Goal: Navigation & Orientation: Find specific page/section

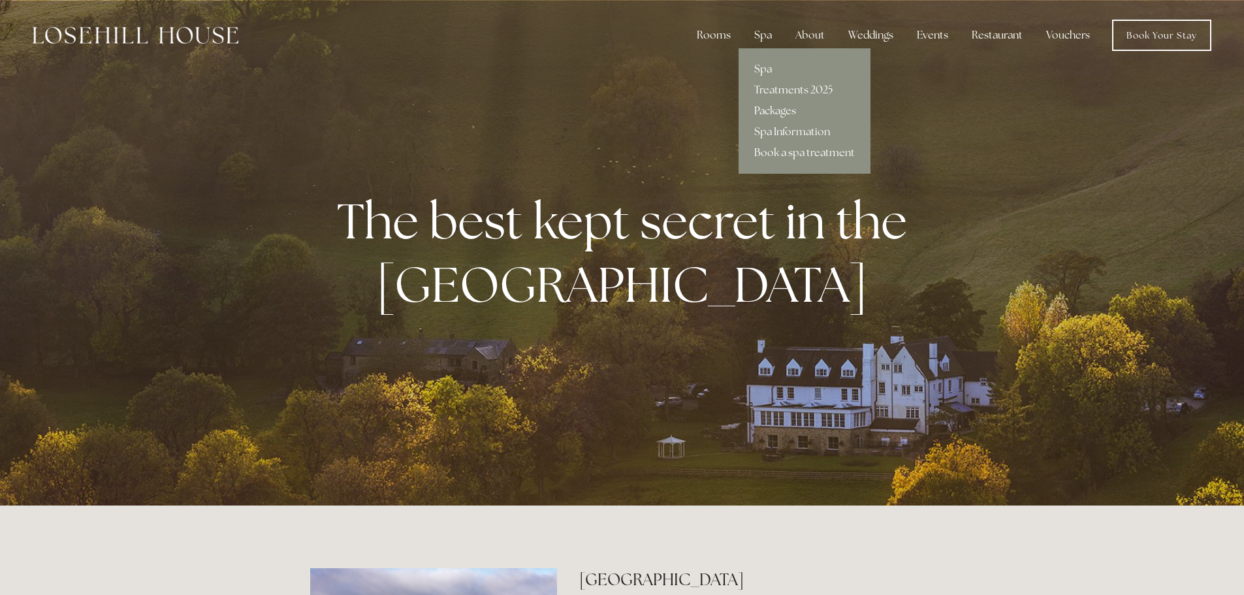
click at [773, 106] on link "Packages" at bounding box center [804, 111] width 132 height 21
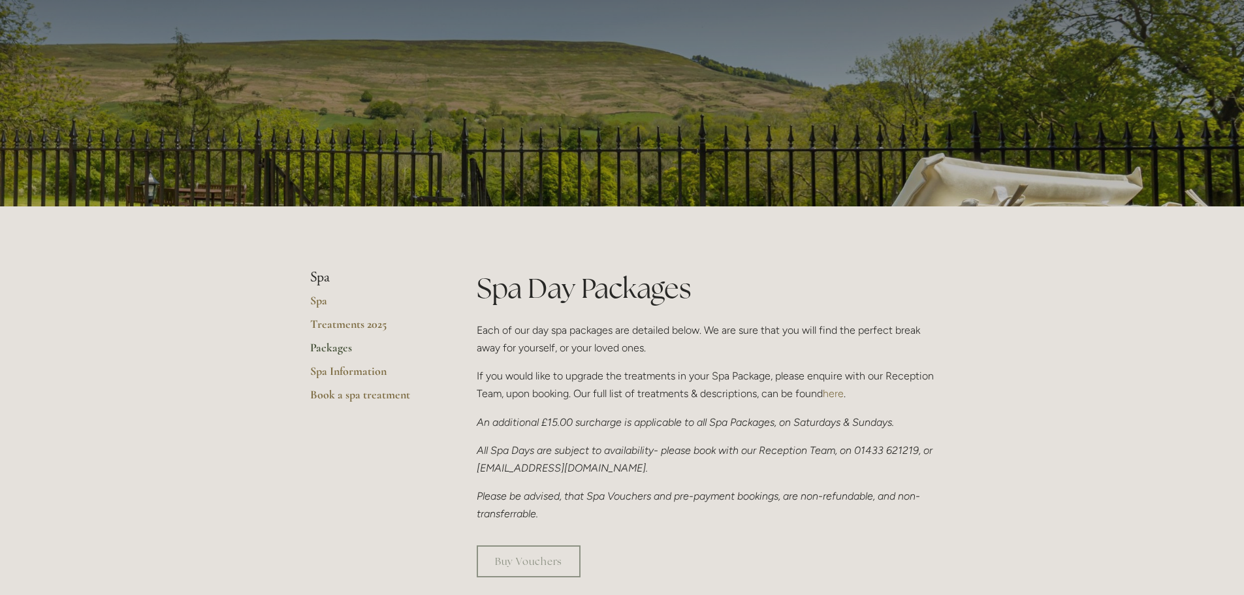
scroll to position [65, 0]
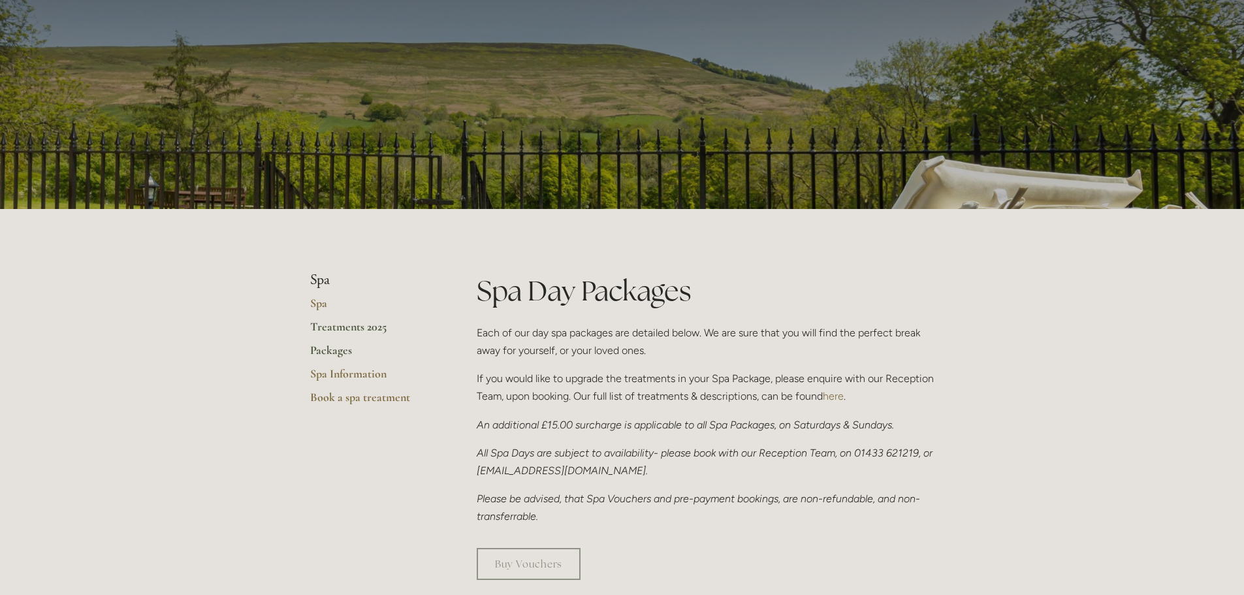
click at [334, 324] on link "Treatments 2025" at bounding box center [372, 330] width 125 height 23
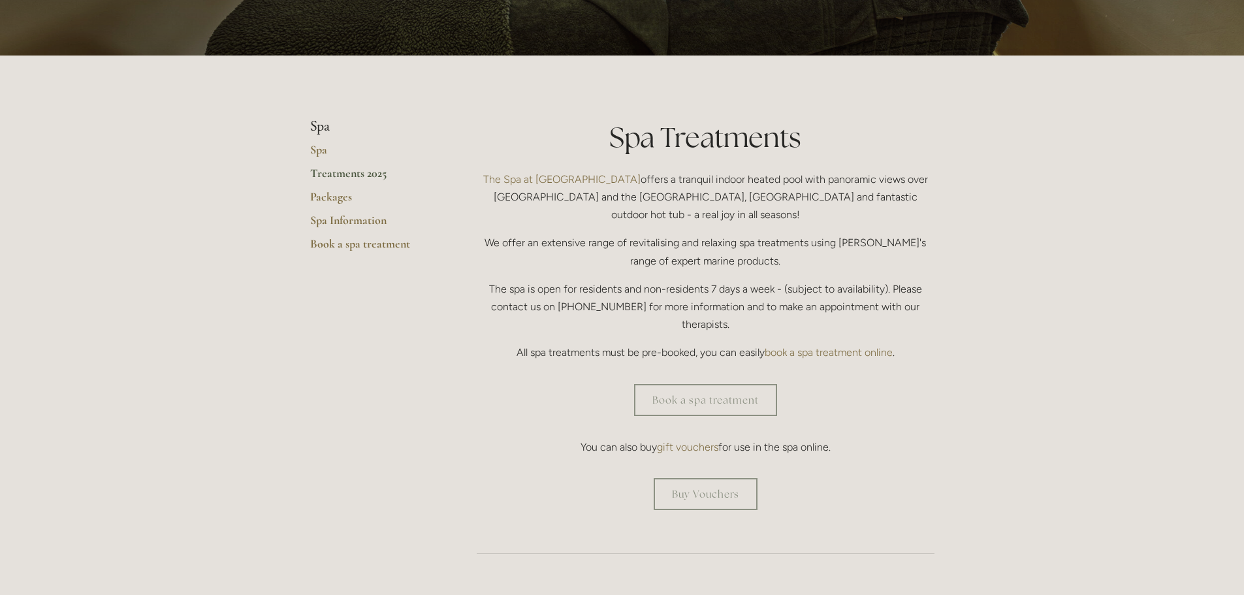
scroll to position [196, 0]
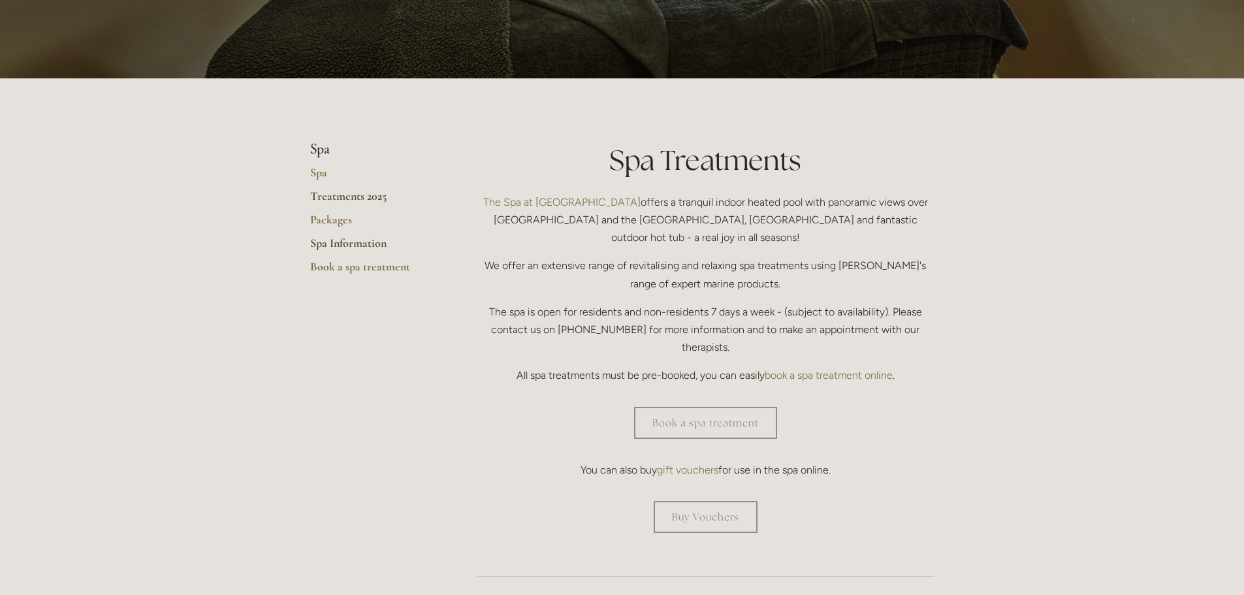
click at [373, 241] on link "Spa Information" at bounding box center [372, 247] width 125 height 23
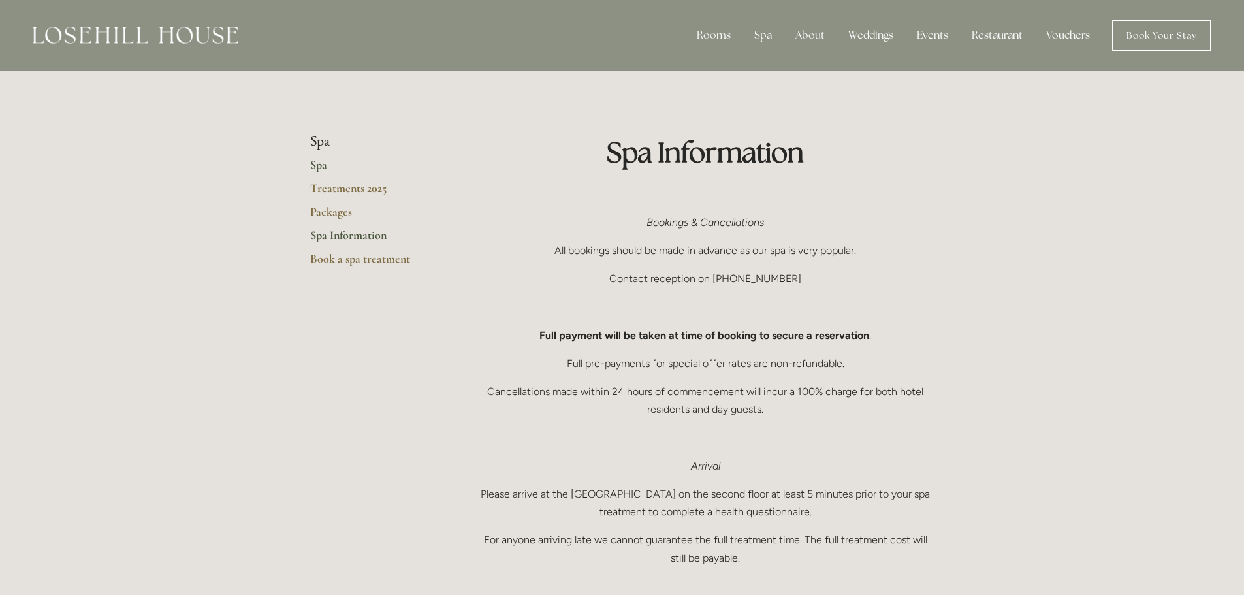
click at [313, 168] on link "Spa" at bounding box center [372, 168] width 125 height 23
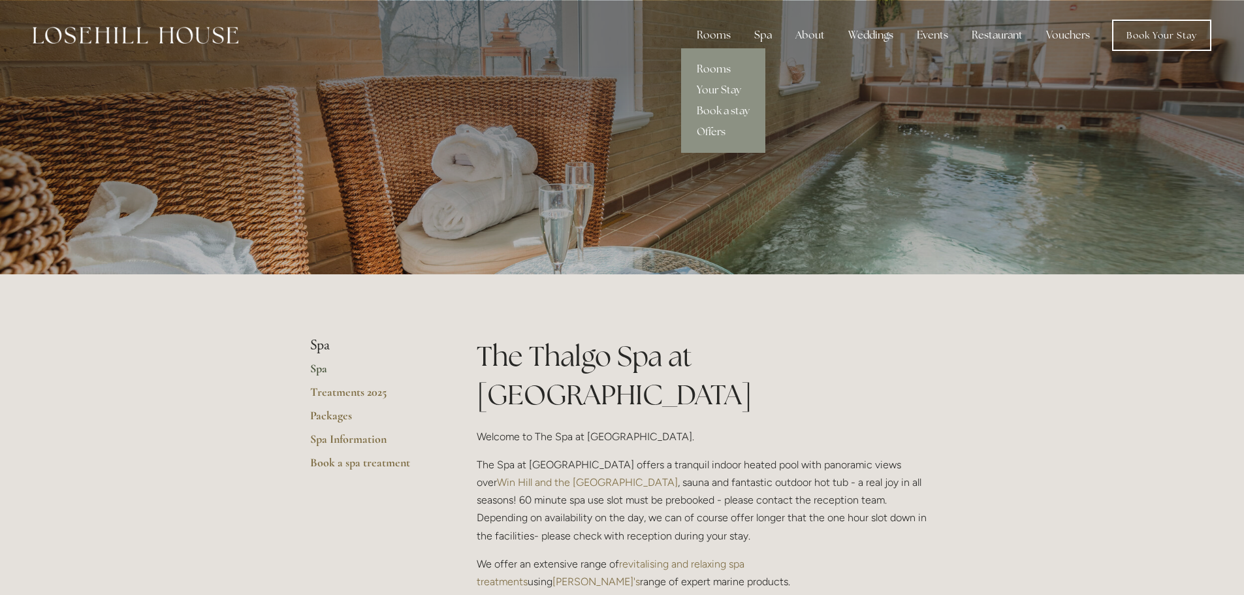
click at [721, 65] on link "Rooms" at bounding box center [723, 69] width 84 height 21
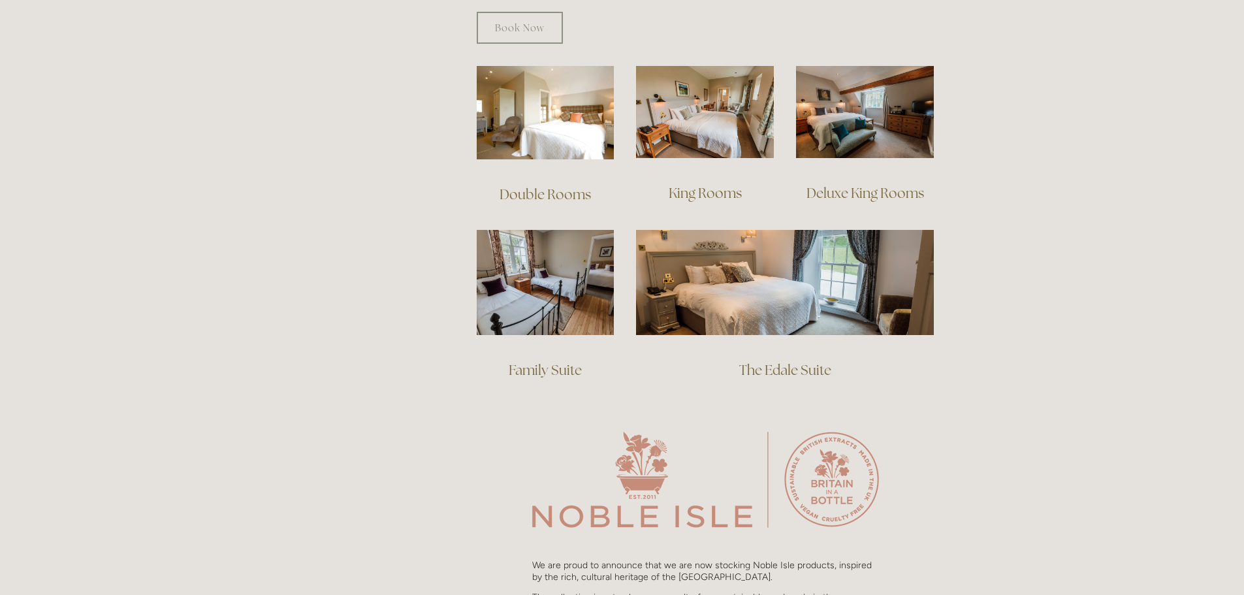
scroll to position [718, 0]
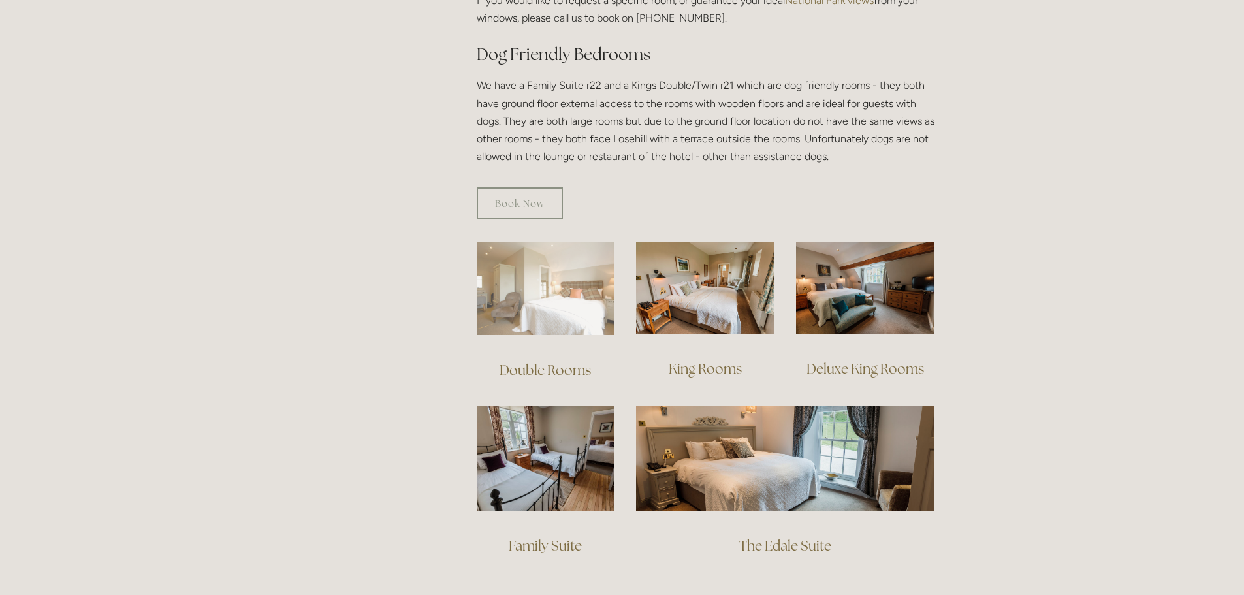
click at [536, 262] on img at bounding box center [546, 288] width 138 height 93
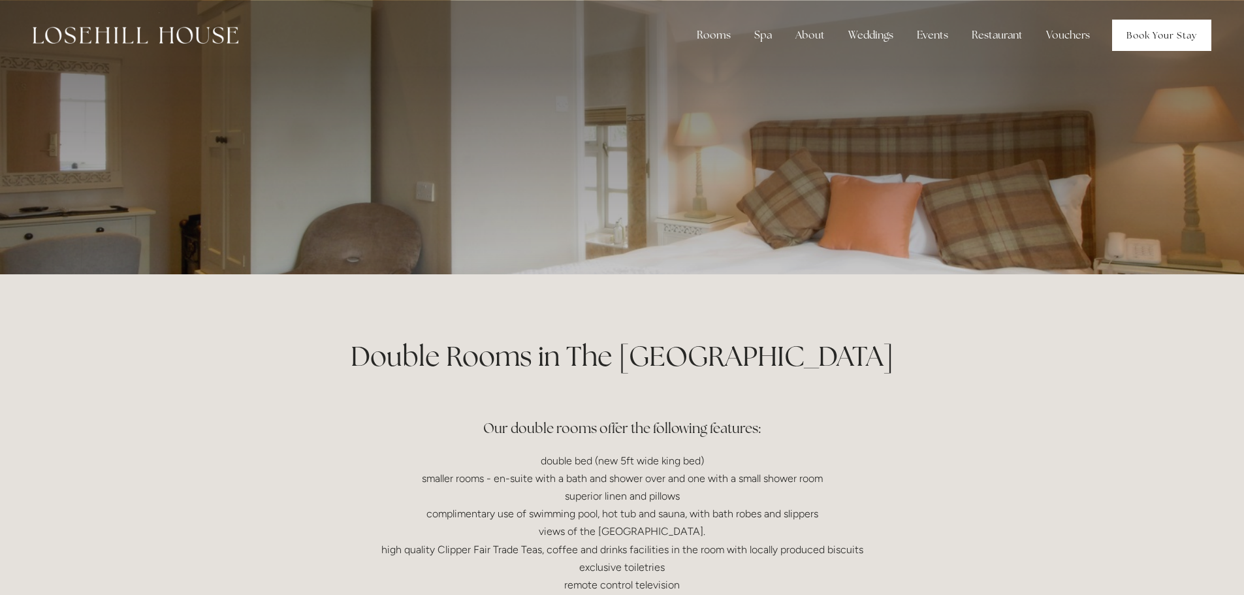
click at [1153, 39] on link "Book Your Stay" at bounding box center [1161, 35] width 99 height 31
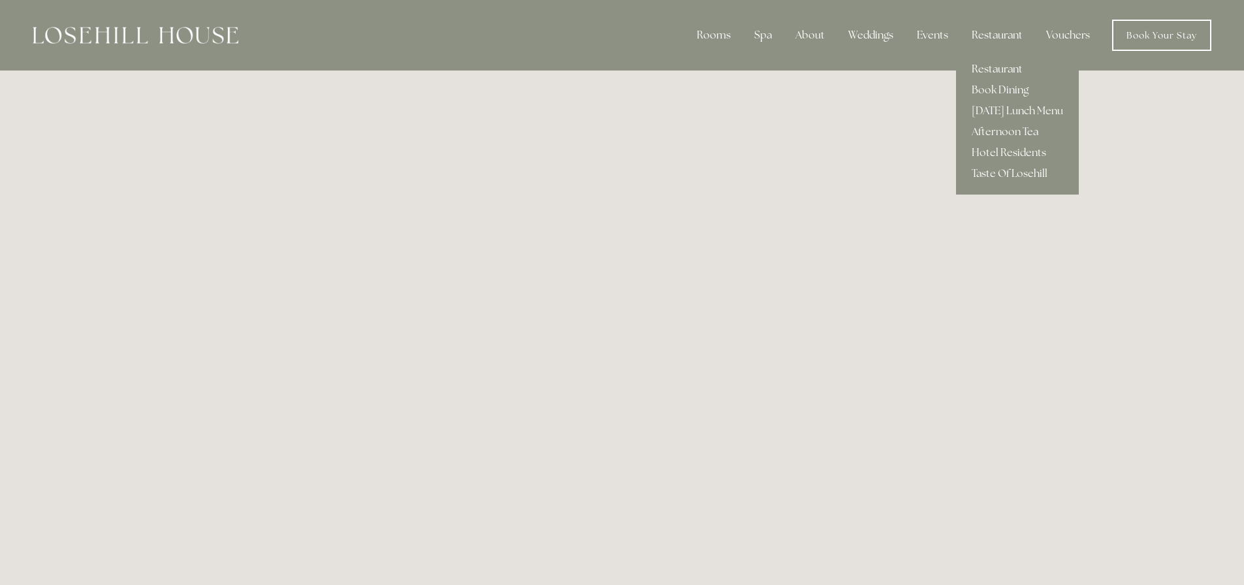
click at [1004, 65] on link "Restaurant" at bounding box center [1017, 69] width 123 height 21
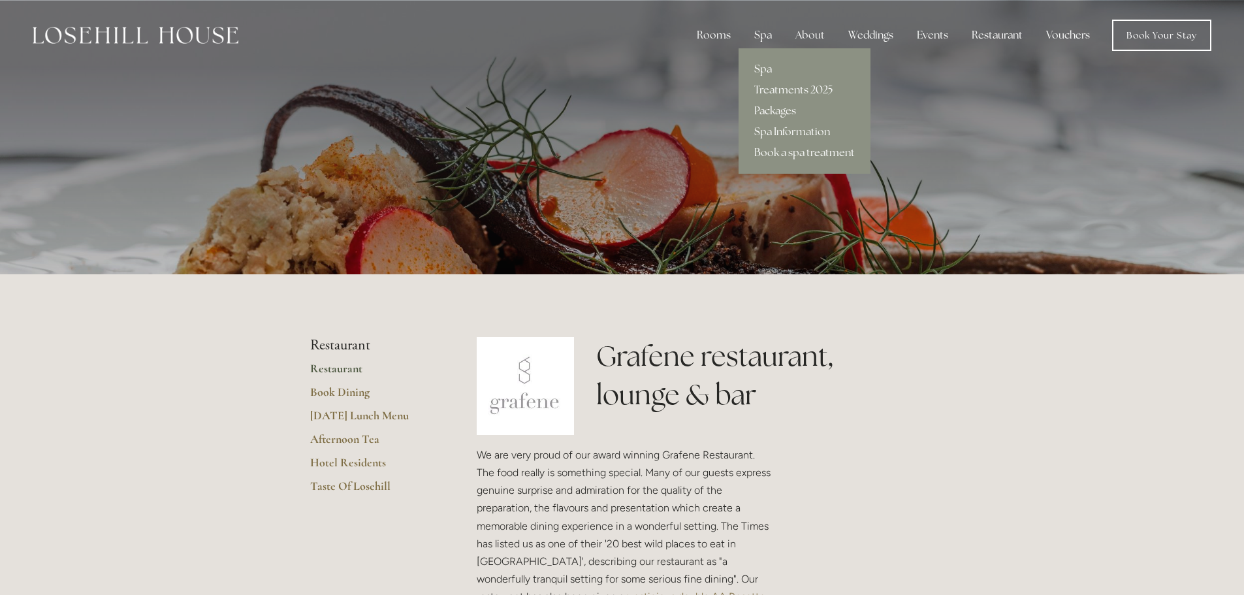
click at [784, 106] on link "Packages" at bounding box center [804, 111] width 132 height 21
